Goal: Information Seeking & Learning: Check status

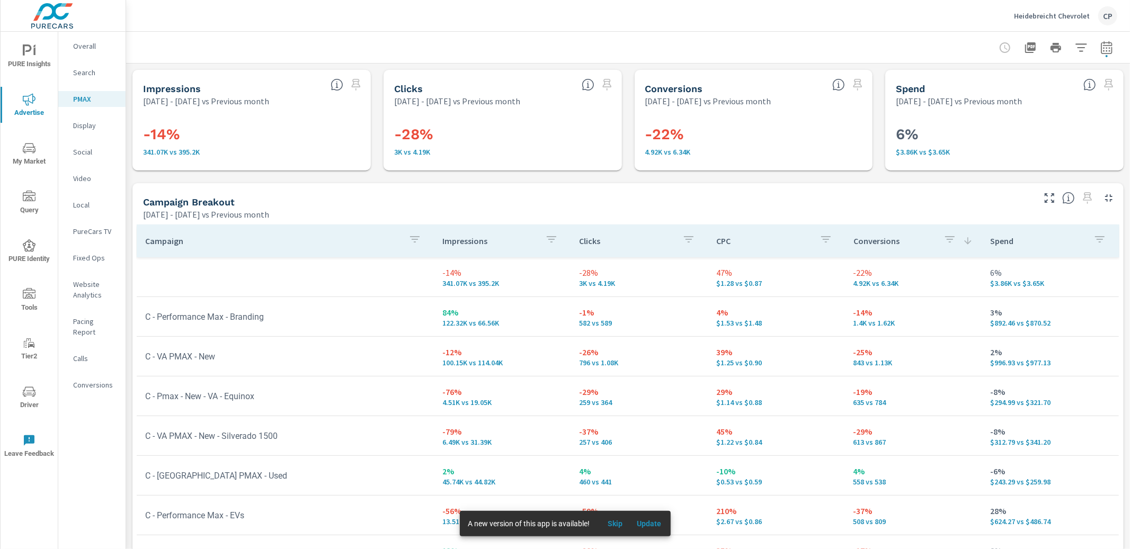
scroll to position [11, 0]
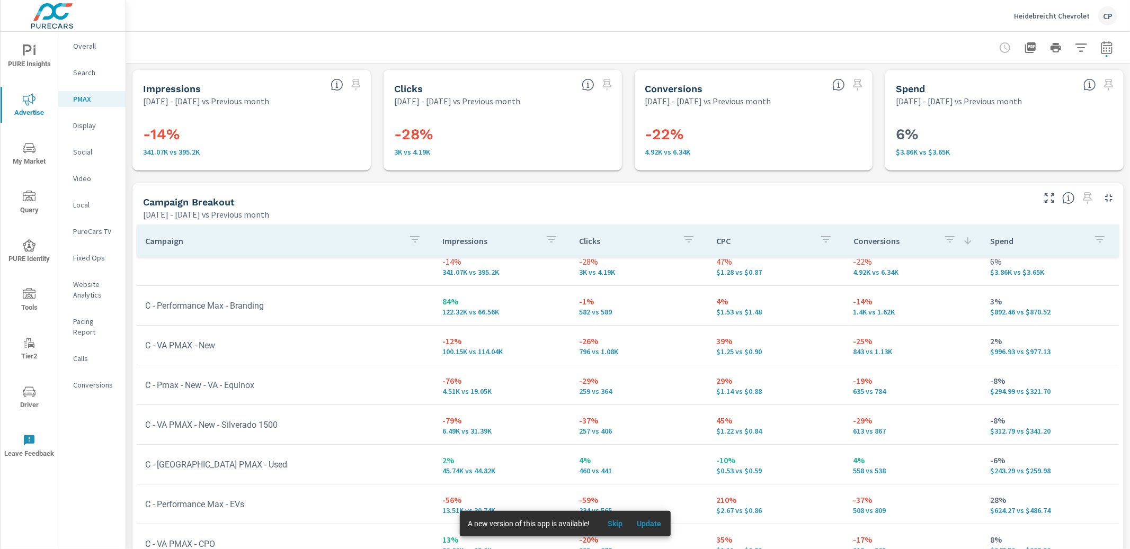
click at [92, 380] on p "Conversions" at bounding box center [95, 385] width 44 height 11
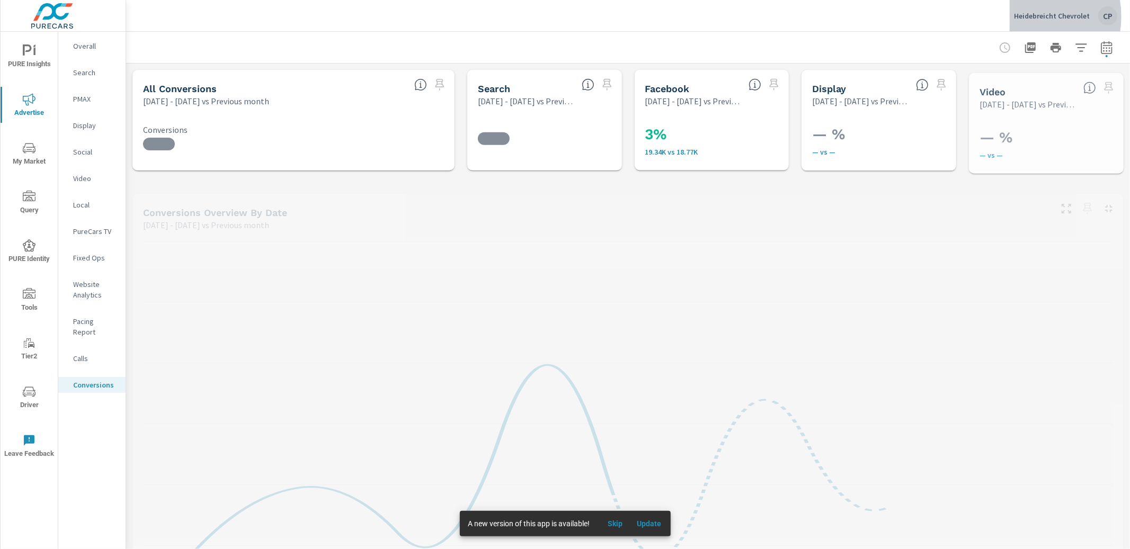
click at [1028, 16] on p "Heidebreicht Chevrolet" at bounding box center [1052, 16] width 76 height 10
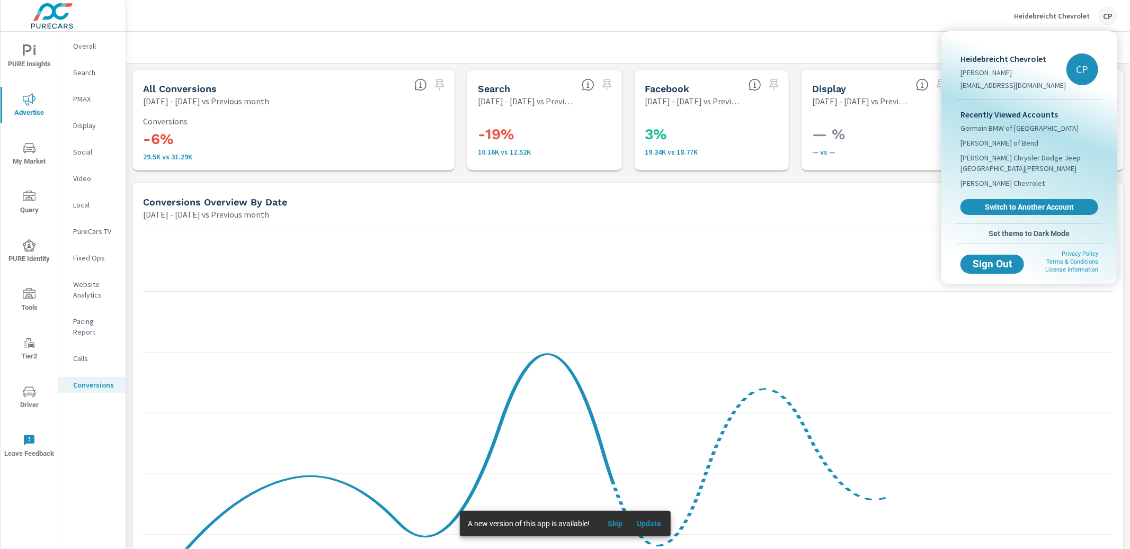
scroll to position [477, 0]
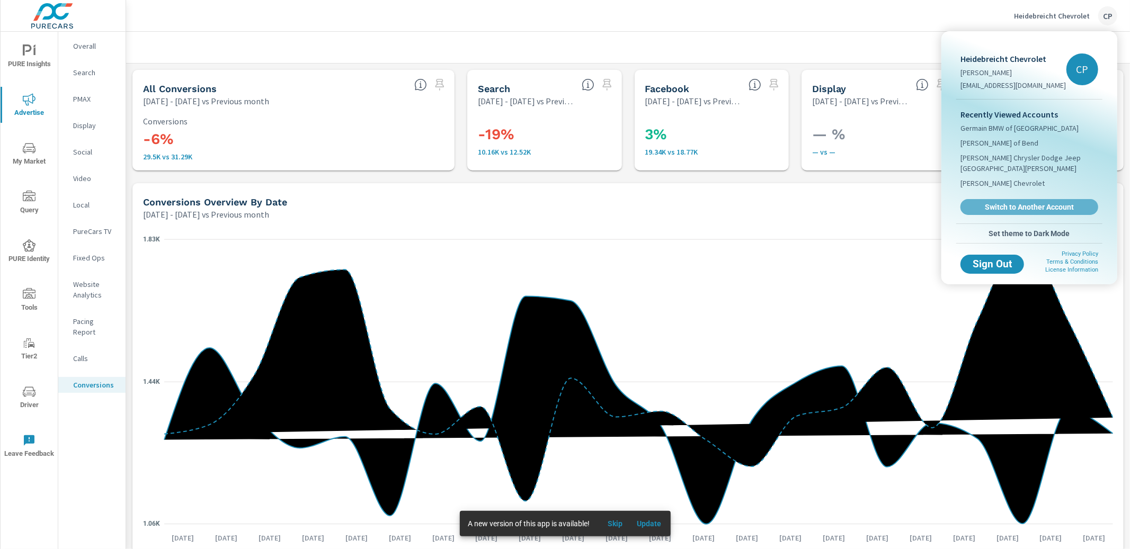
click at [1004, 202] on span "Switch to Another Account" at bounding box center [1029, 207] width 126 height 10
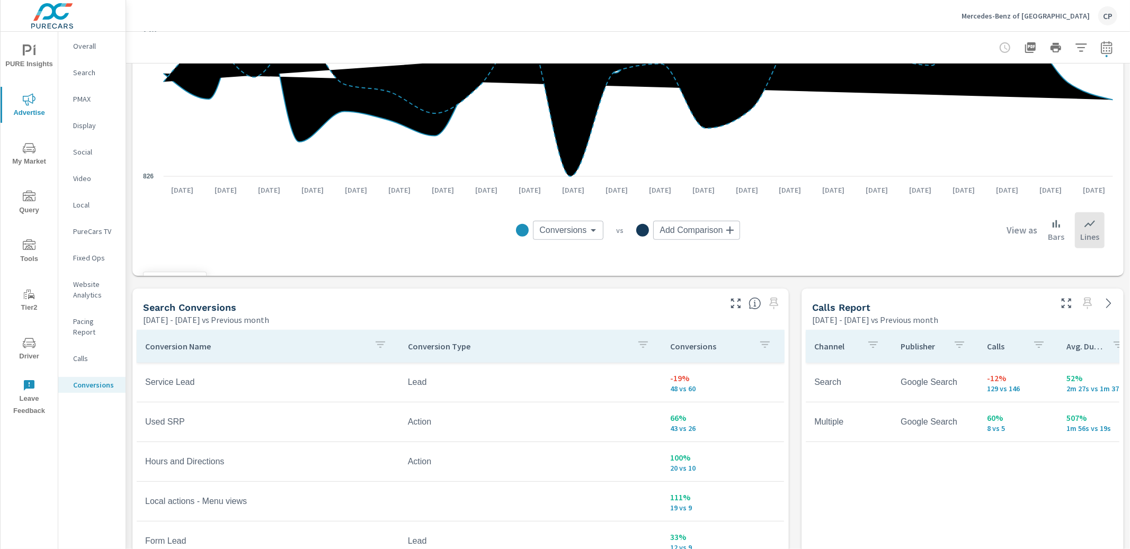
scroll to position [328, 0]
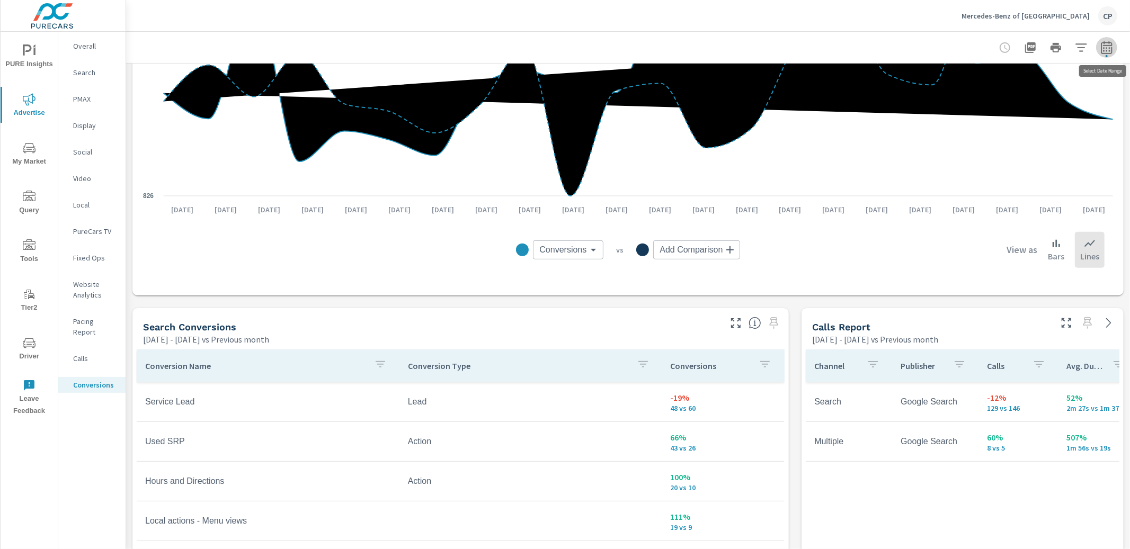
drag, startPoint x: 1107, startPoint y: 49, endPoint x: 1105, endPoint y: 56, distance: 6.7
click at [1107, 50] on icon "button" at bounding box center [1106, 47] width 13 height 13
select select "Previous month"
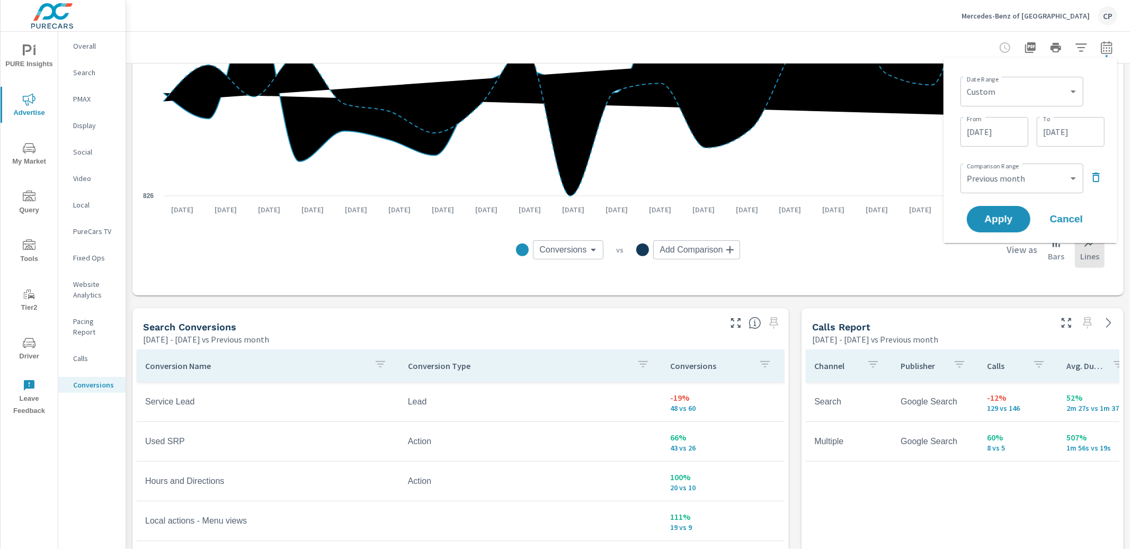
click at [1092, 175] on icon "button" at bounding box center [1095, 178] width 7 height 10
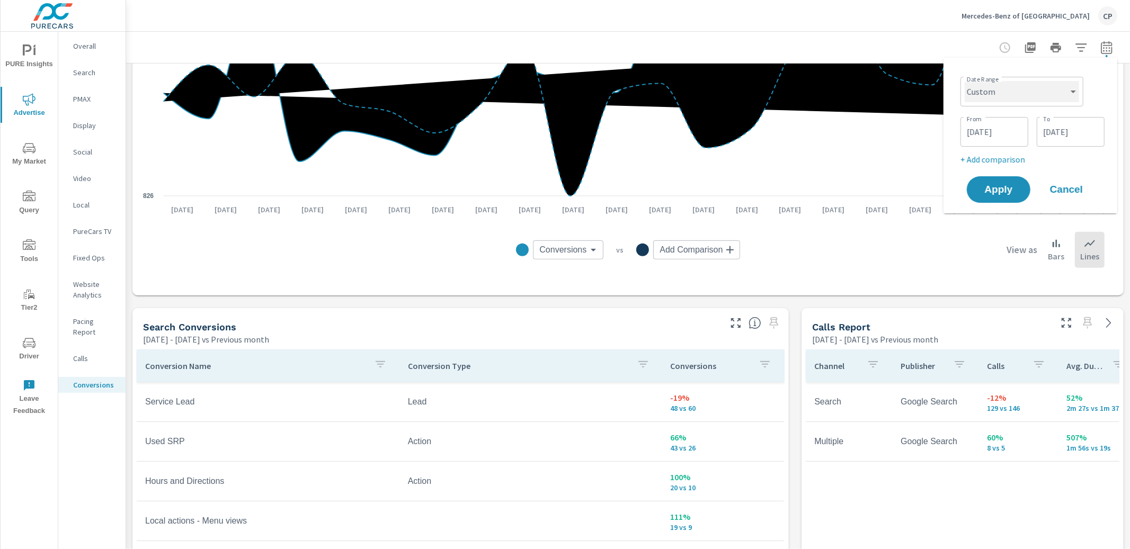
click at [1025, 86] on select "Custom [DATE] Last week Last 7 days Last 14 days Last 30 days Last 45 days Last…" at bounding box center [1021, 91] width 114 height 21
click at [964, 81] on select "Custom [DATE] Last week Last 7 days Last 14 days Last 30 days Last 45 days Last…" at bounding box center [1021, 91] width 114 height 21
select select "Month to date"
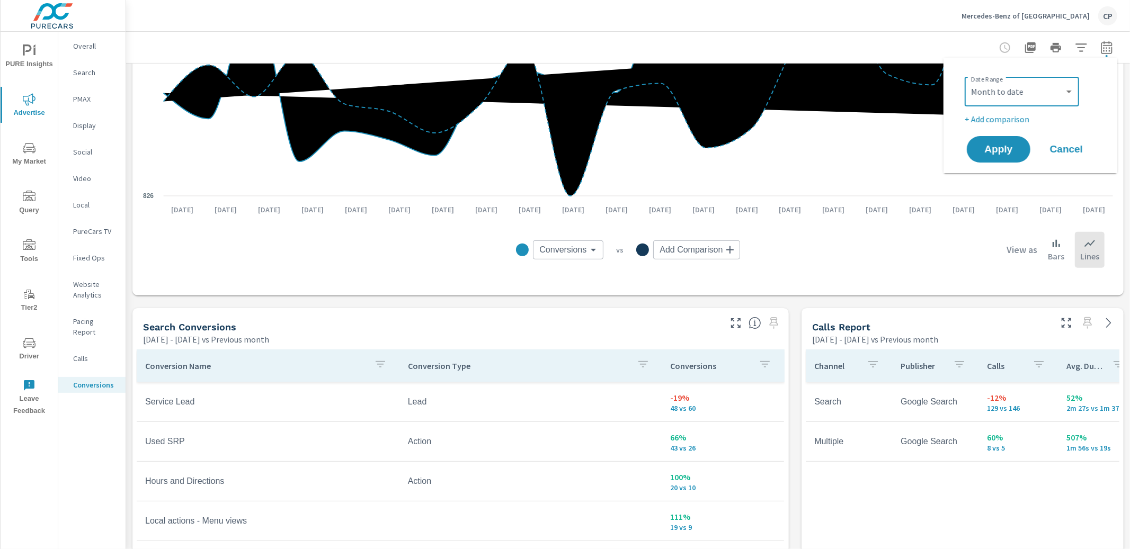
click at [1002, 180] on icon "826 1.1K 1.37K" at bounding box center [628, 54] width 970 height 302
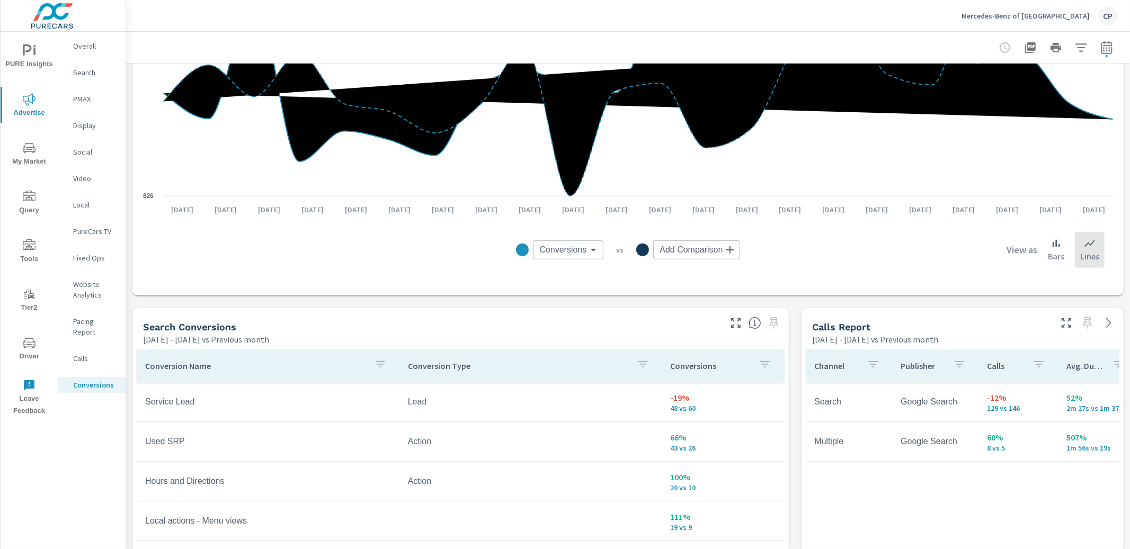
click at [998, 151] on div "Date Range Custom [DATE] Last week Last 7 days Last 14 days Last 30 days Last 4…" at bounding box center [1030, 115] width 174 height 115
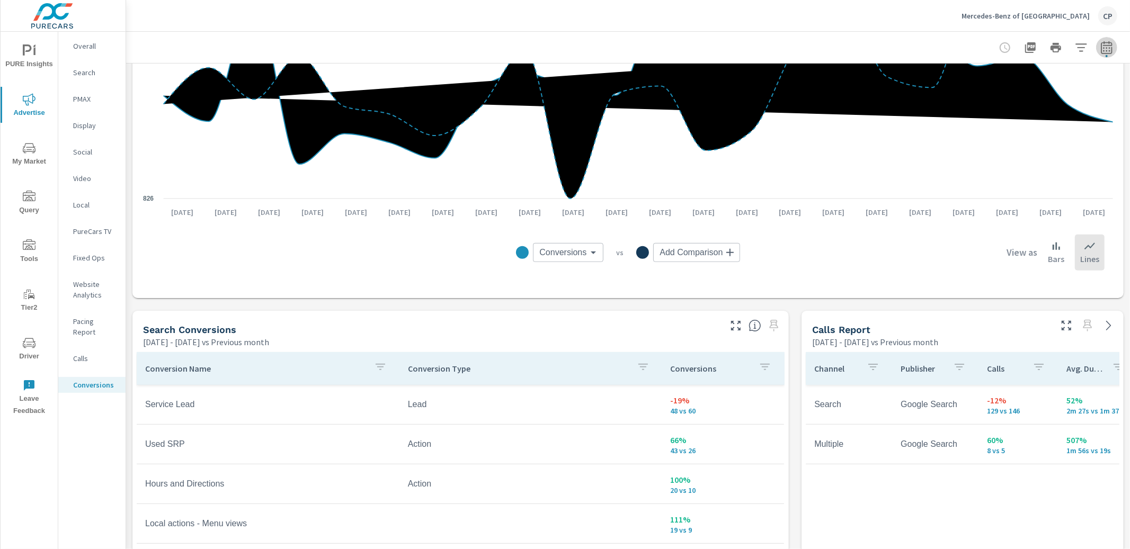
drag, startPoint x: 1104, startPoint y: 40, endPoint x: 1089, endPoint y: 57, distance: 22.5
click at [1099, 43] on button "button" at bounding box center [1106, 47] width 21 height 21
select select "Previous month"
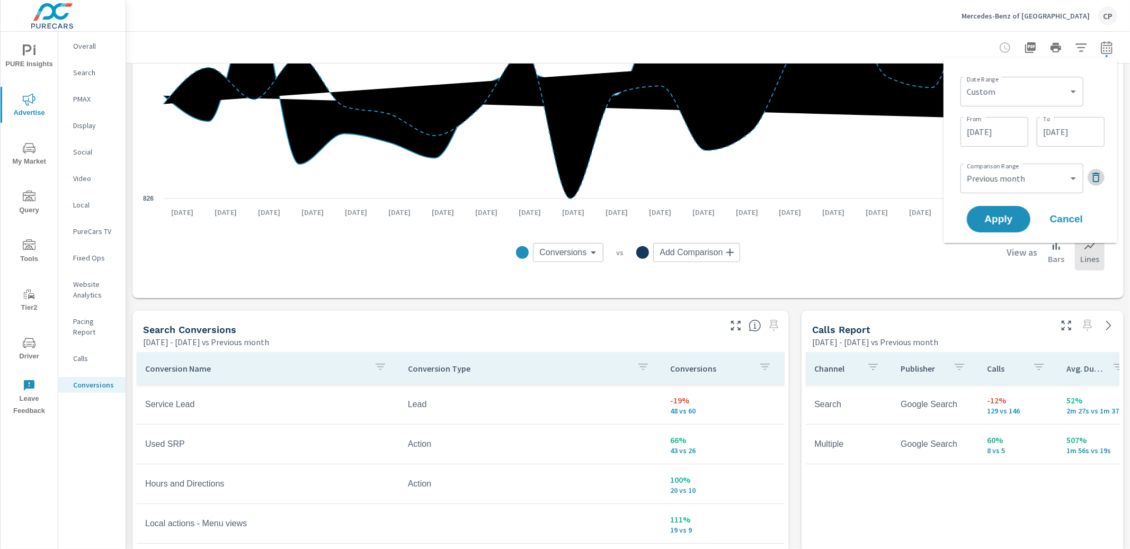
drag, startPoint x: 1100, startPoint y: 179, endPoint x: 1074, endPoint y: 169, distance: 28.3
click at [1098, 178] on icon "button" at bounding box center [1095, 177] width 13 height 13
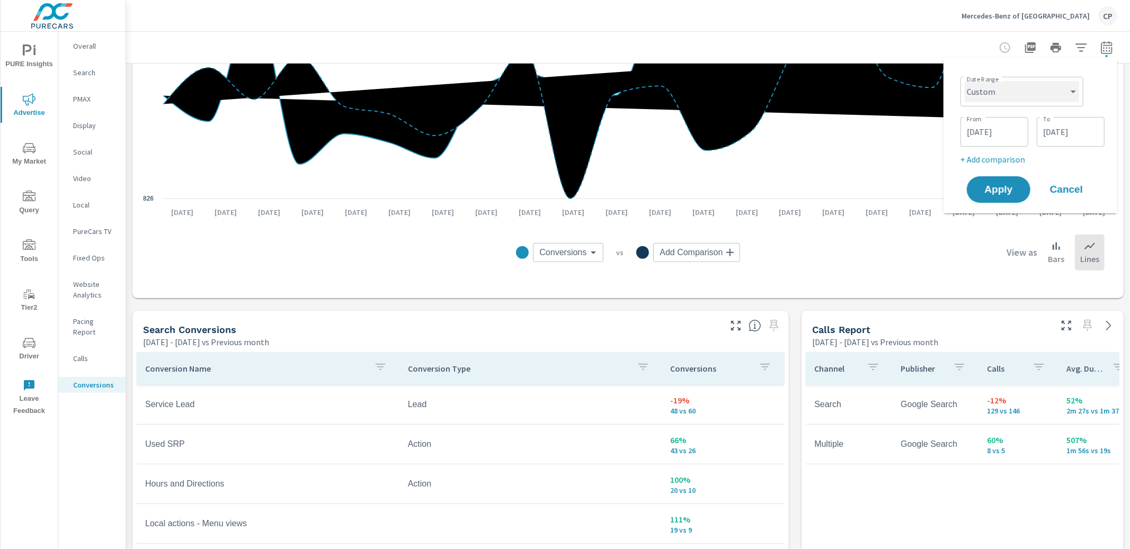
click at [1029, 85] on select "Custom [DATE] Last week Last 7 days Last 14 days Last 30 days Last 45 days Last…" at bounding box center [1021, 91] width 114 height 21
click at [964, 81] on select "Custom [DATE] Last week Last 7 days Last 14 days Last 30 days Last 45 days Last…" at bounding box center [1021, 91] width 114 height 21
select select "Month to date"
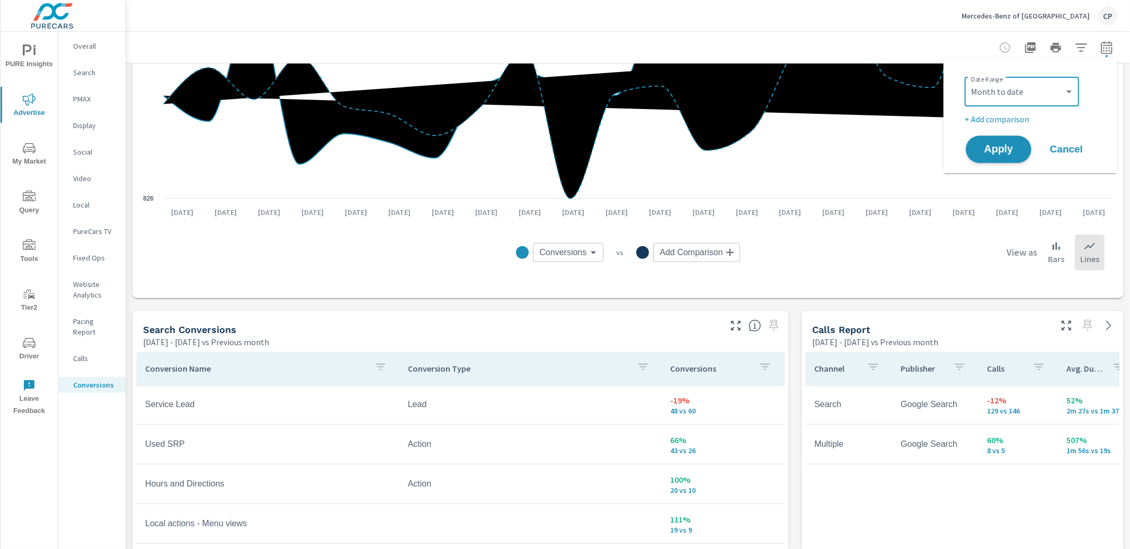
drag, startPoint x: 1009, startPoint y: 142, endPoint x: 998, endPoint y: 144, distance: 11.2
click at [1009, 145] on span "Apply" at bounding box center [998, 150] width 43 height 10
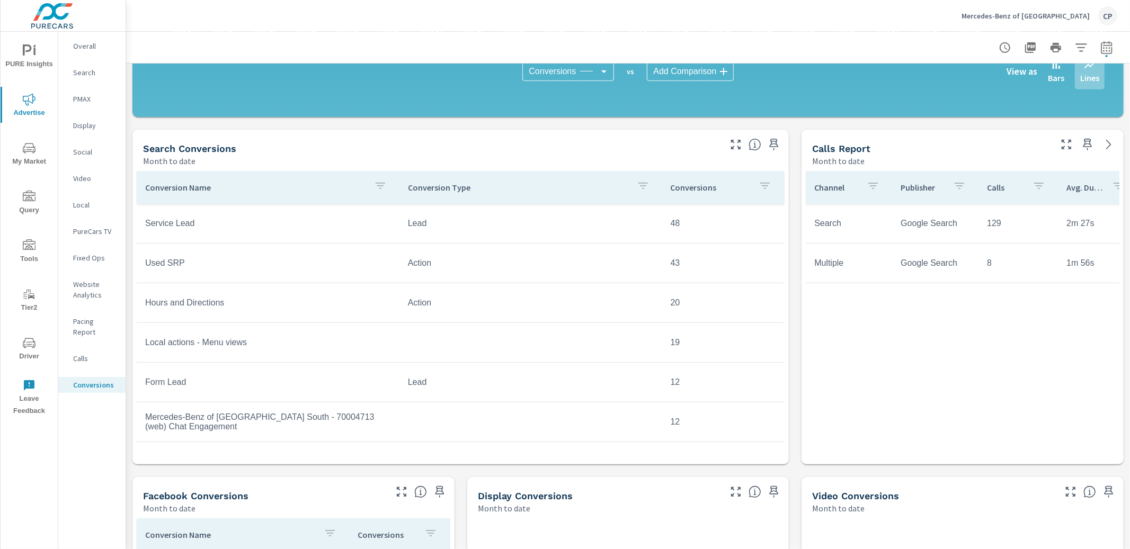
scroll to position [400, 0]
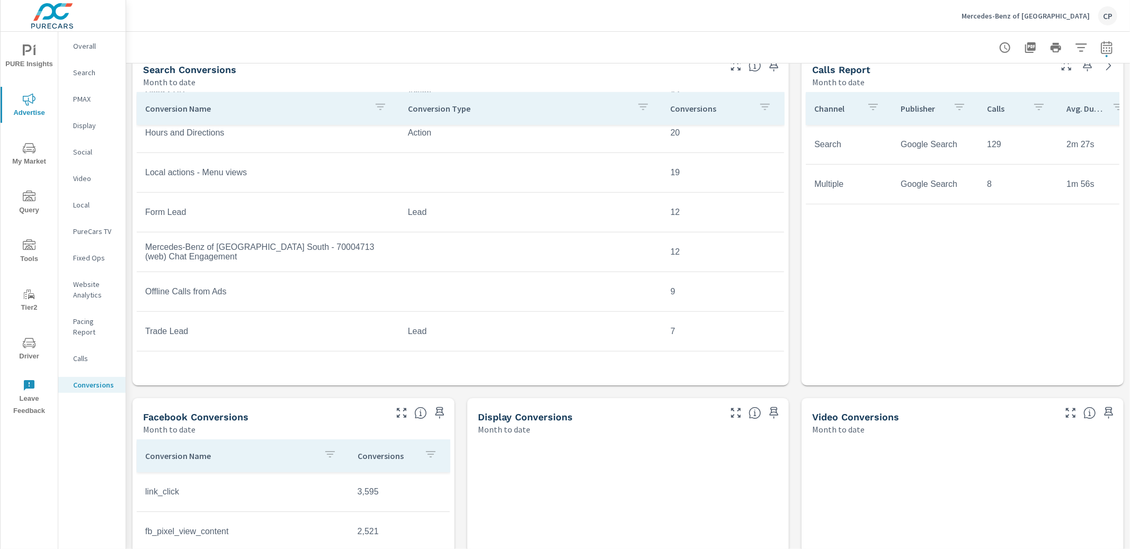
scroll to position [594, 0]
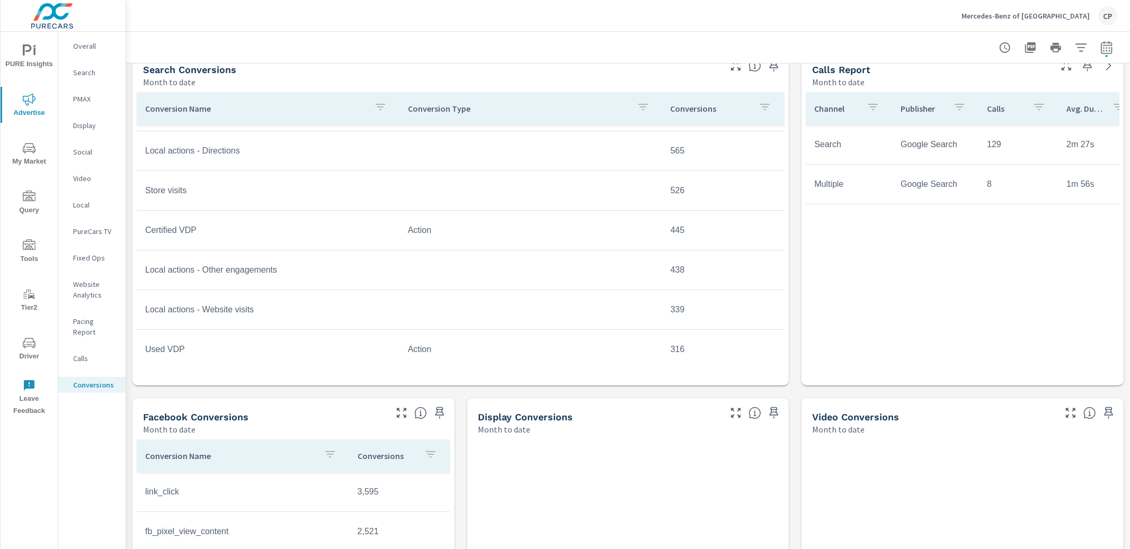
scroll to position [46, 0]
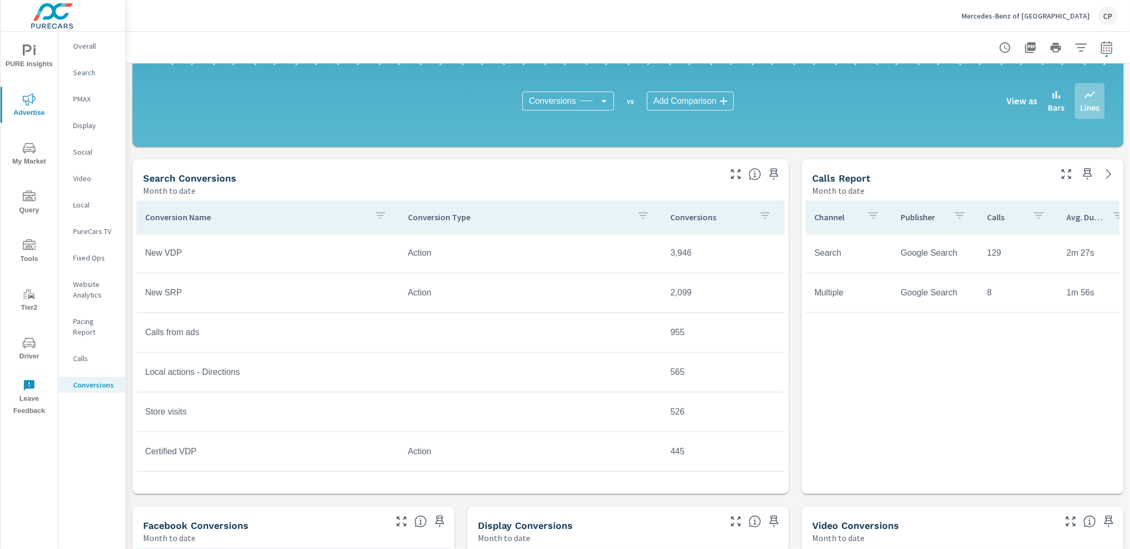
scroll to position [353, 0]
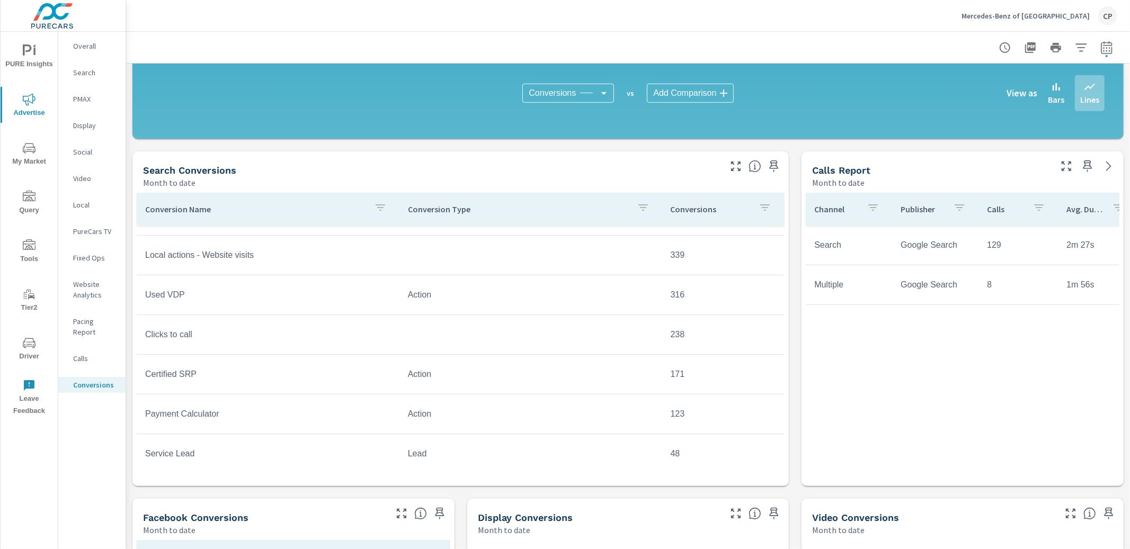
scroll to position [273, 0]
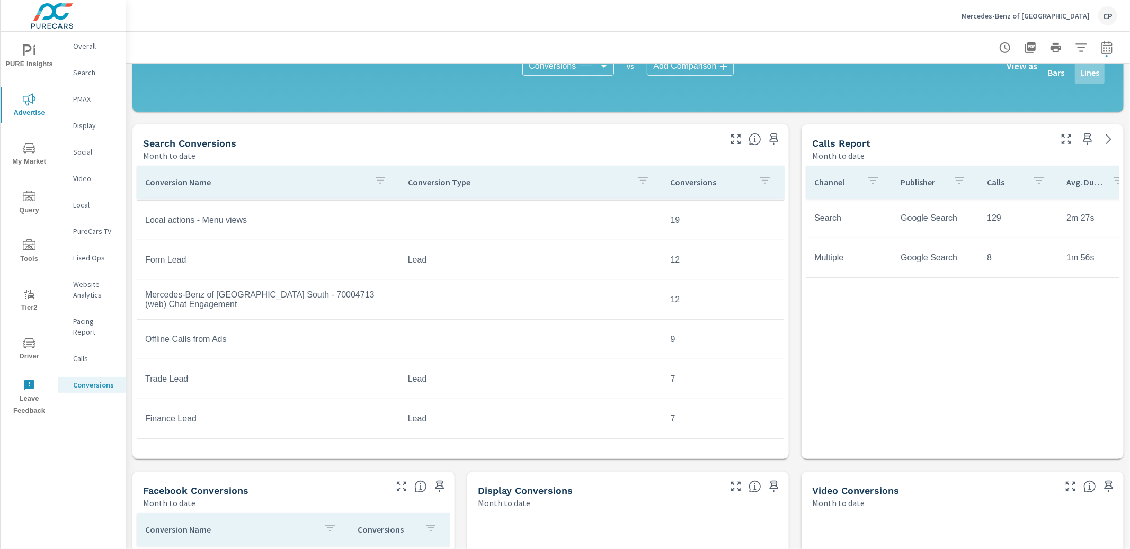
scroll to position [390, 0]
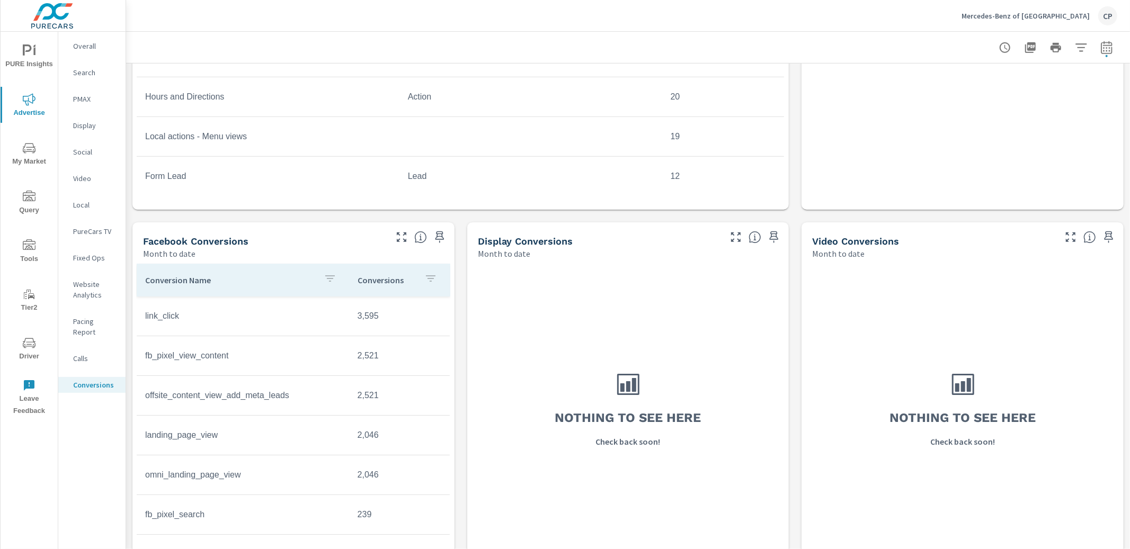
scroll to position [633, 0]
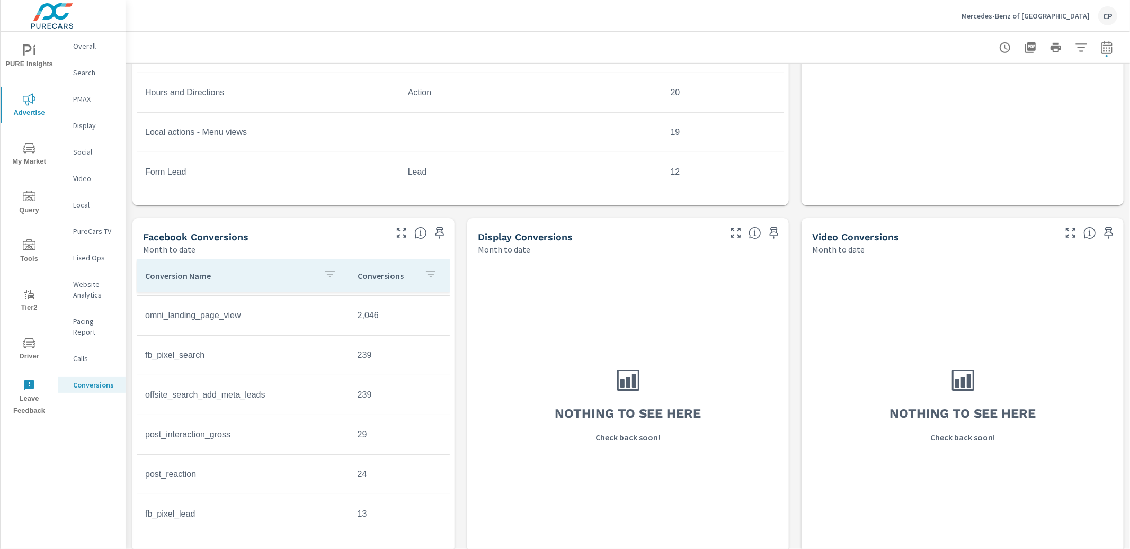
scroll to position [186, 0]
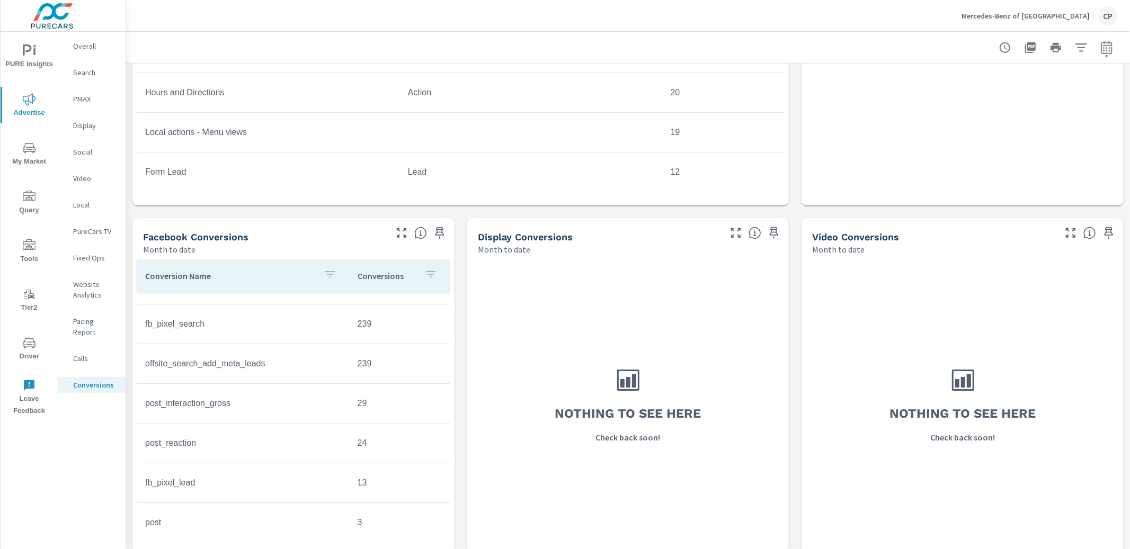
scroll to position [236, 0]
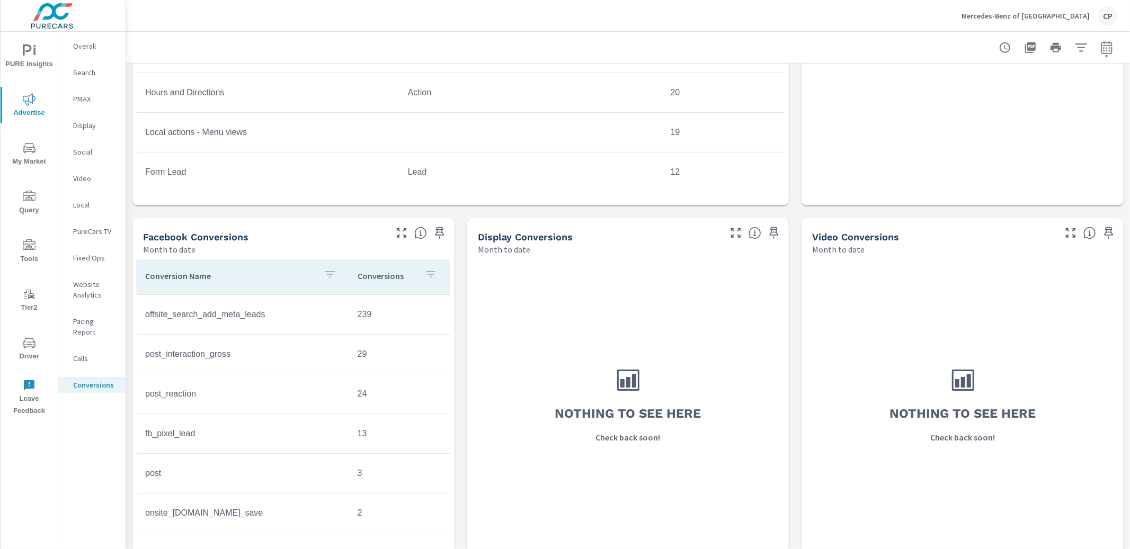
click at [191, 435] on td "fb_pixel_lead" at bounding box center [243, 433] width 212 height 26
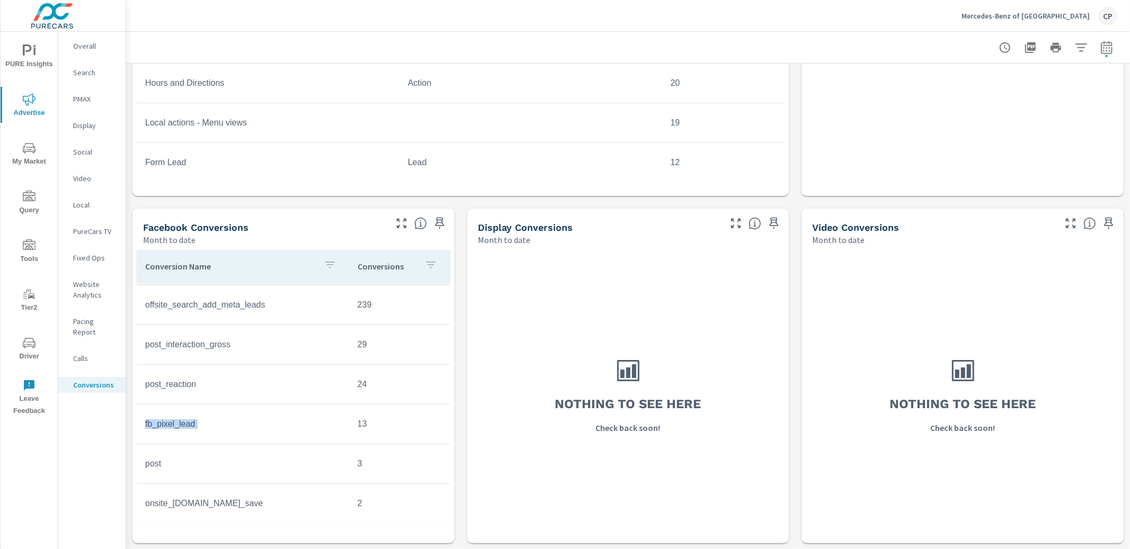
copy td "fb_pixel_lead"
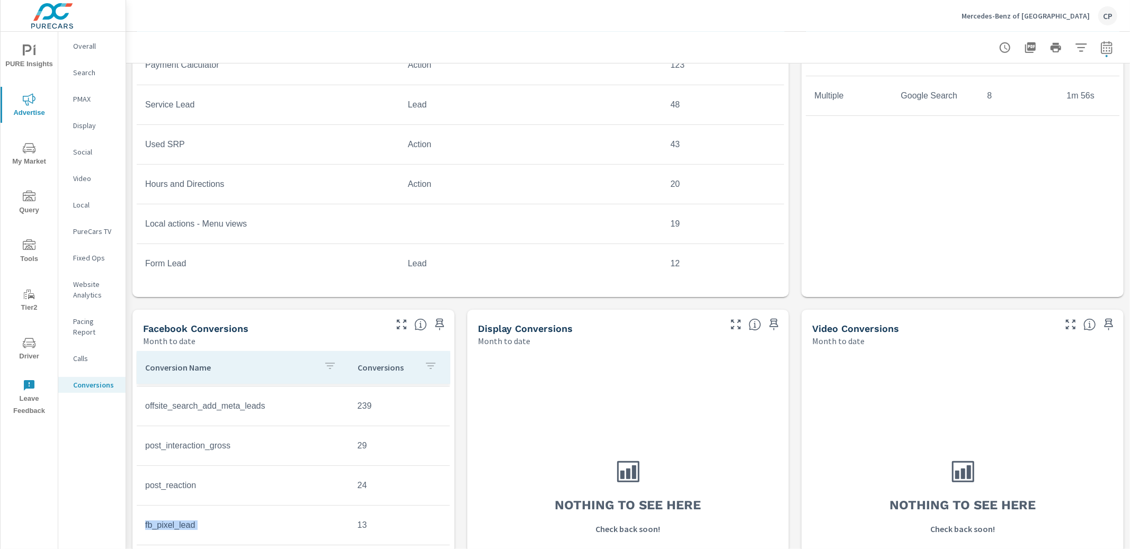
scroll to position [537, 0]
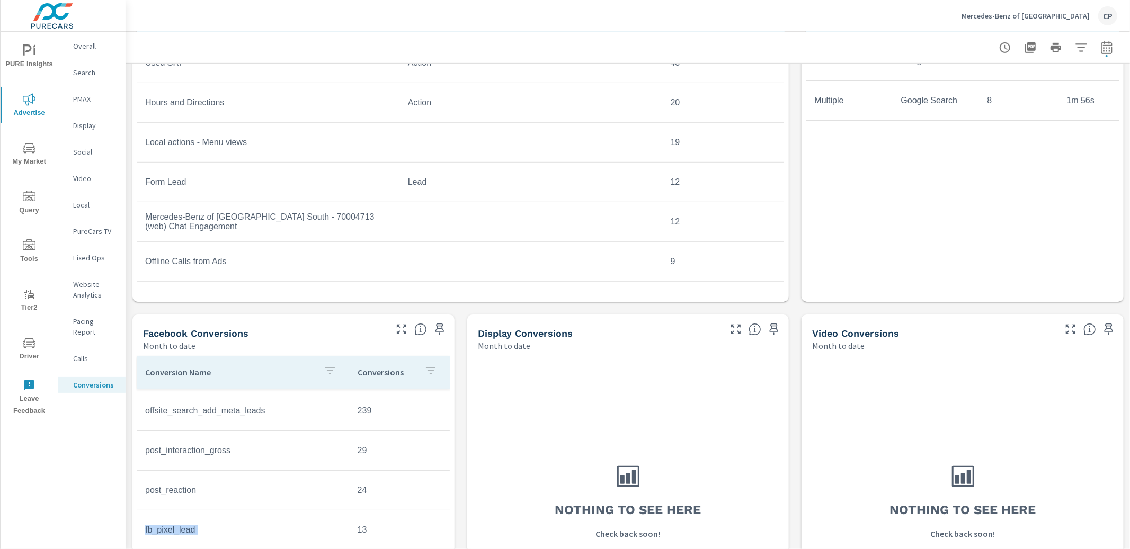
scroll to position [594, 0]
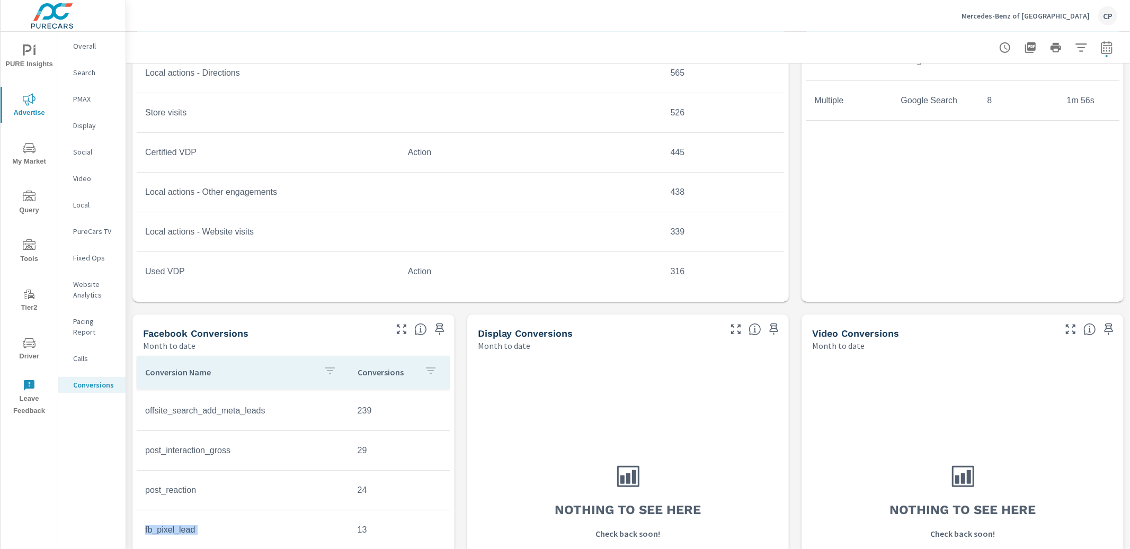
scroll to position [101, 0]
